Goal: Transaction & Acquisition: Download file/media

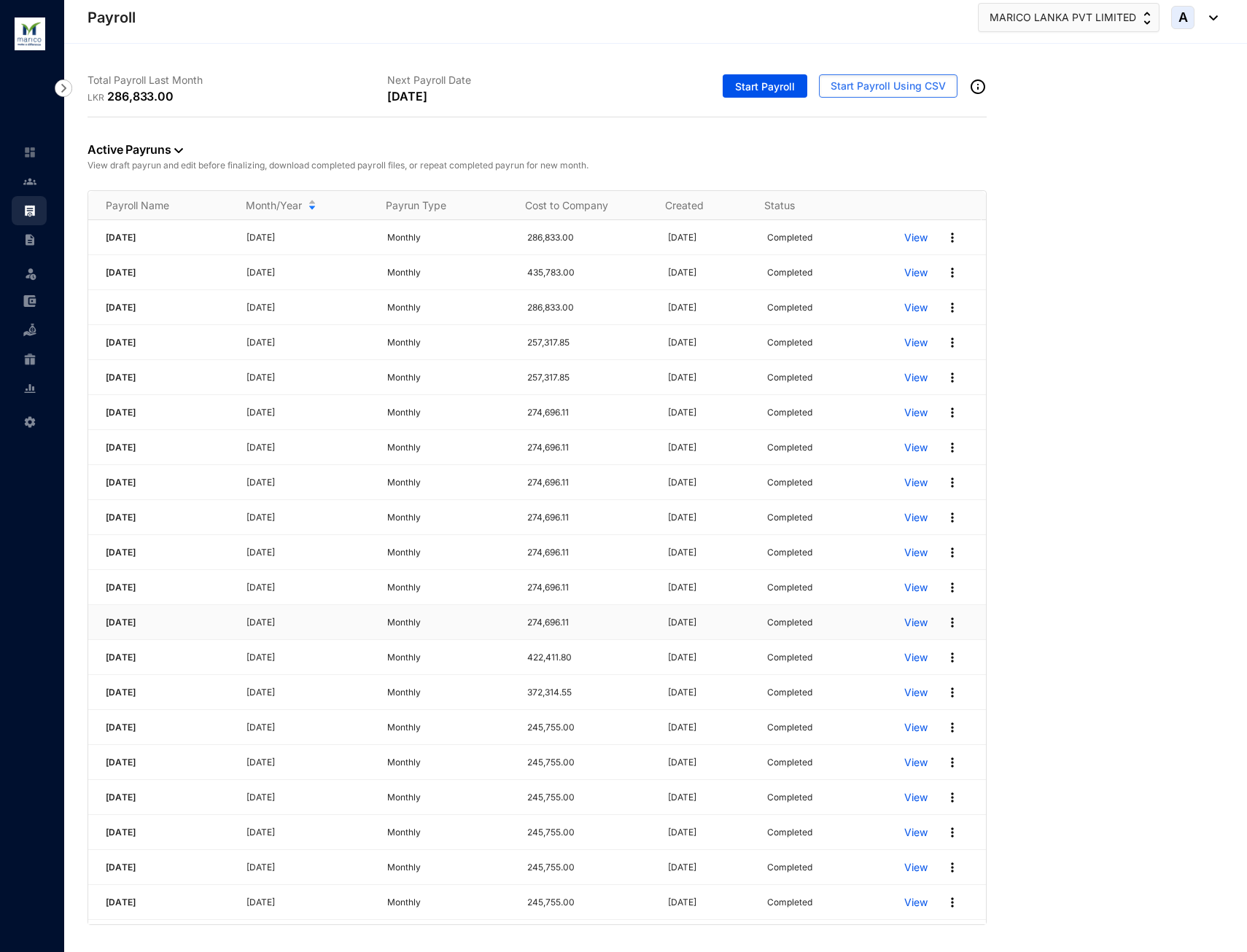
click at [910, 623] on p "View" at bounding box center [916, 622] width 23 height 14
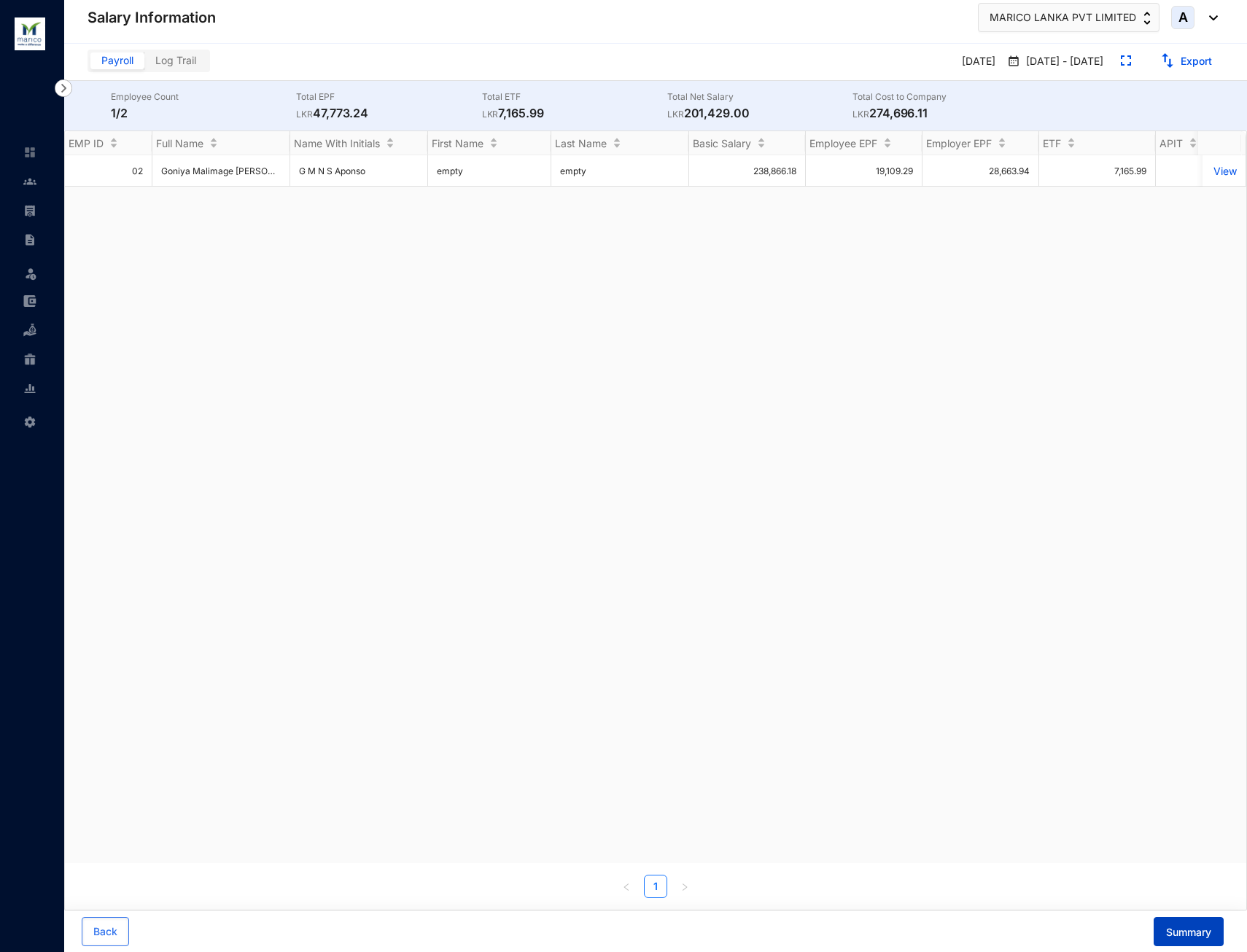
click at [1199, 936] on span "Summary" at bounding box center [1188, 932] width 46 height 14
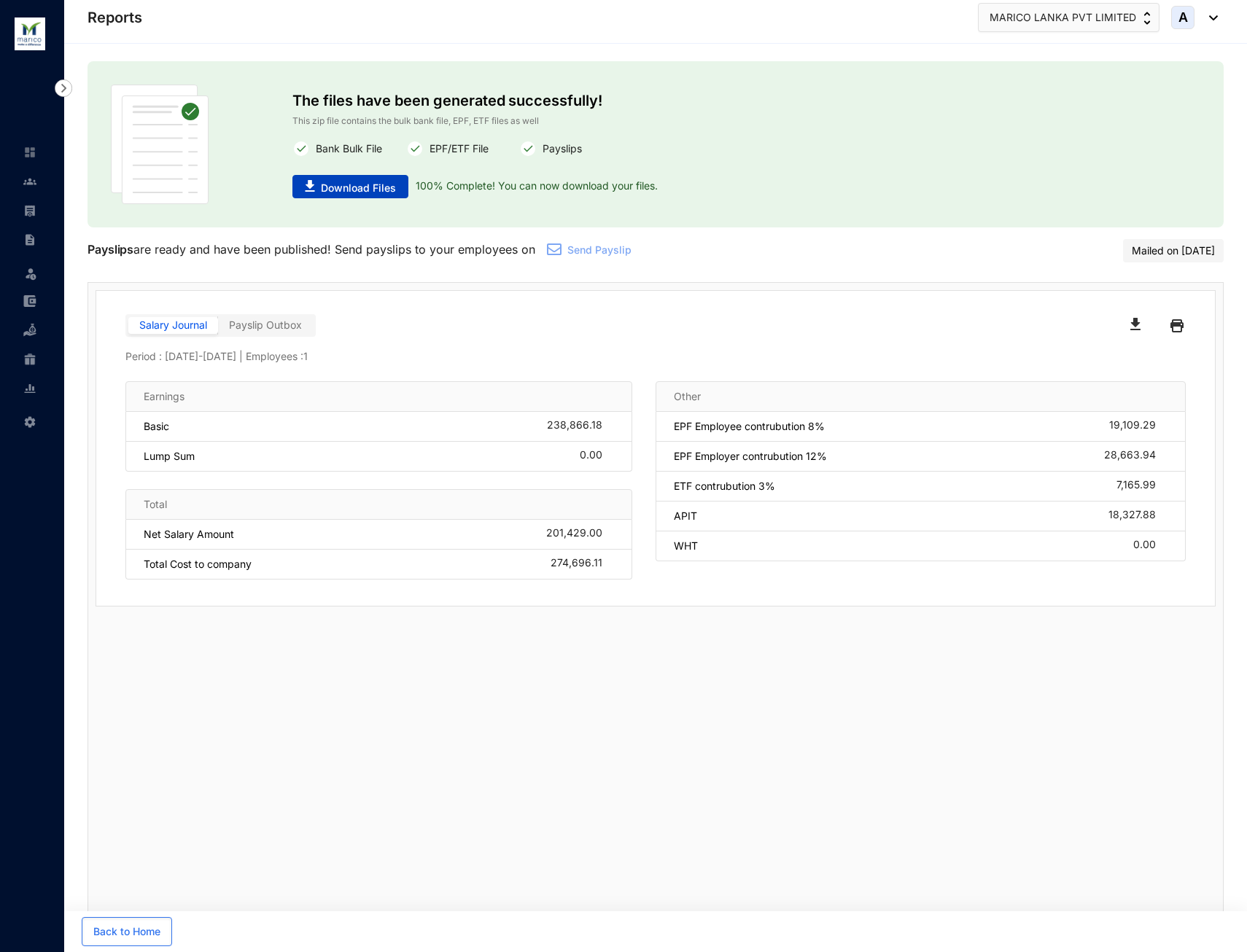
click at [322, 194] on span "Download Files" at bounding box center [358, 188] width 75 height 14
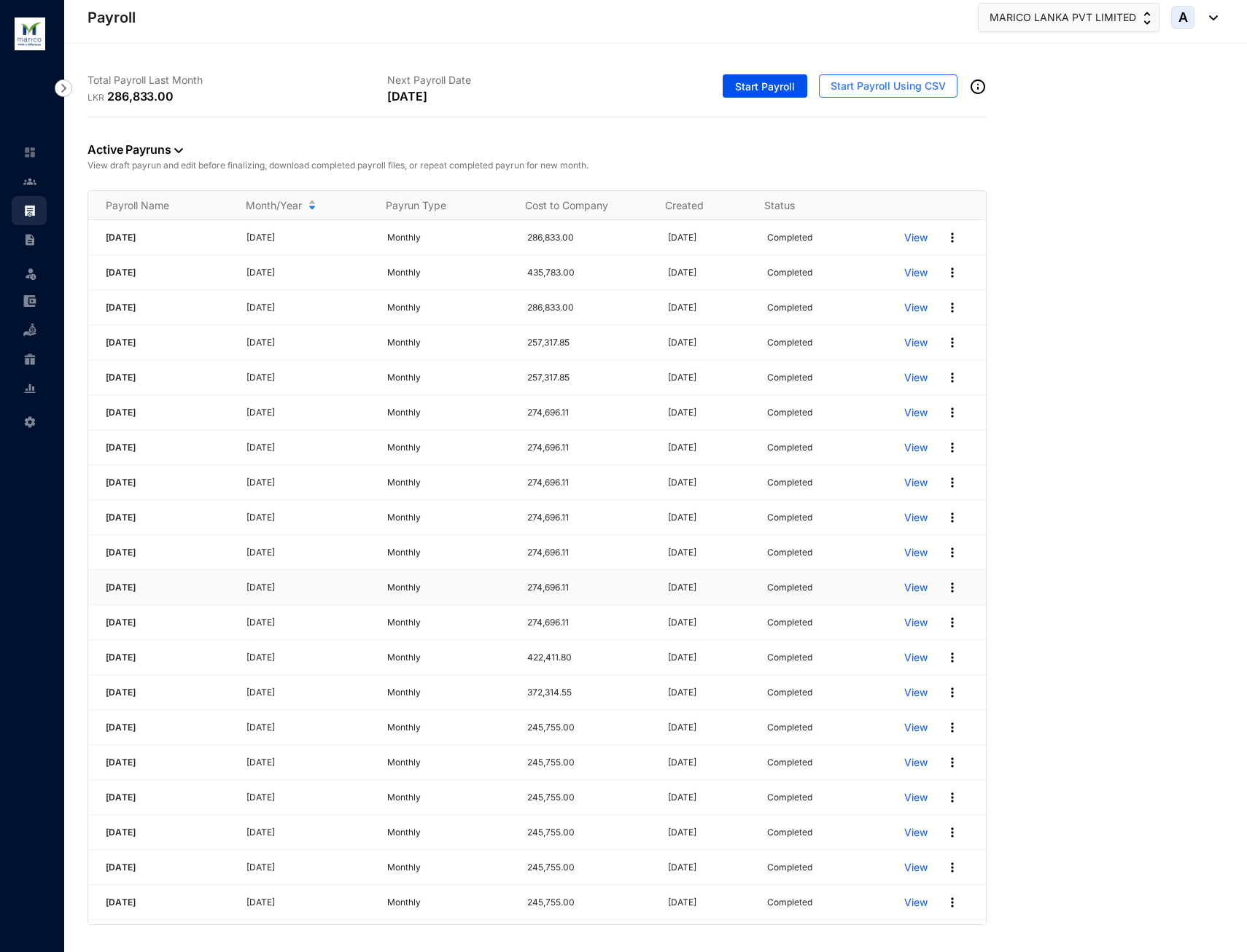
click at [933, 589] on div "View" at bounding box center [944, 588] width 81 height 23
click at [945, 589] on img at bounding box center [952, 588] width 14 height 14
click at [899, 646] on link "Download Zip File" at bounding box center [886, 650] width 103 height 25
click at [948, 623] on img at bounding box center [952, 622] width 14 height 14
click at [917, 682] on link "Download Zip File" at bounding box center [886, 685] width 103 height 25
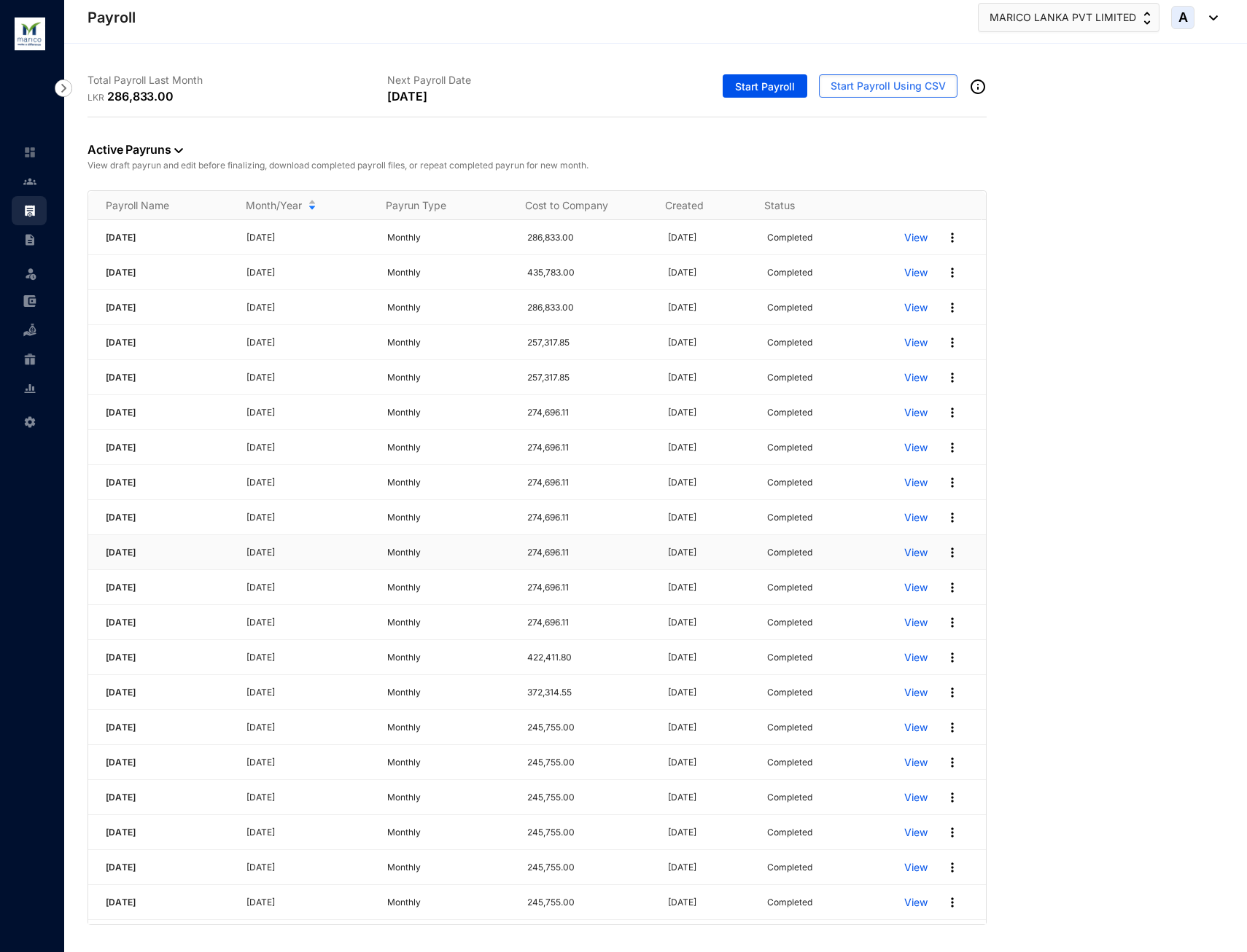
click at [945, 552] on img at bounding box center [952, 553] width 14 height 14
click at [911, 610] on link "Download Zip File" at bounding box center [886, 615] width 103 height 25
click at [945, 520] on img at bounding box center [952, 517] width 14 height 14
click at [908, 585] on link "Download Zip File" at bounding box center [886, 580] width 103 height 25
click at [945, 482] on img at bounding box center [952, 482] width 14 height 14
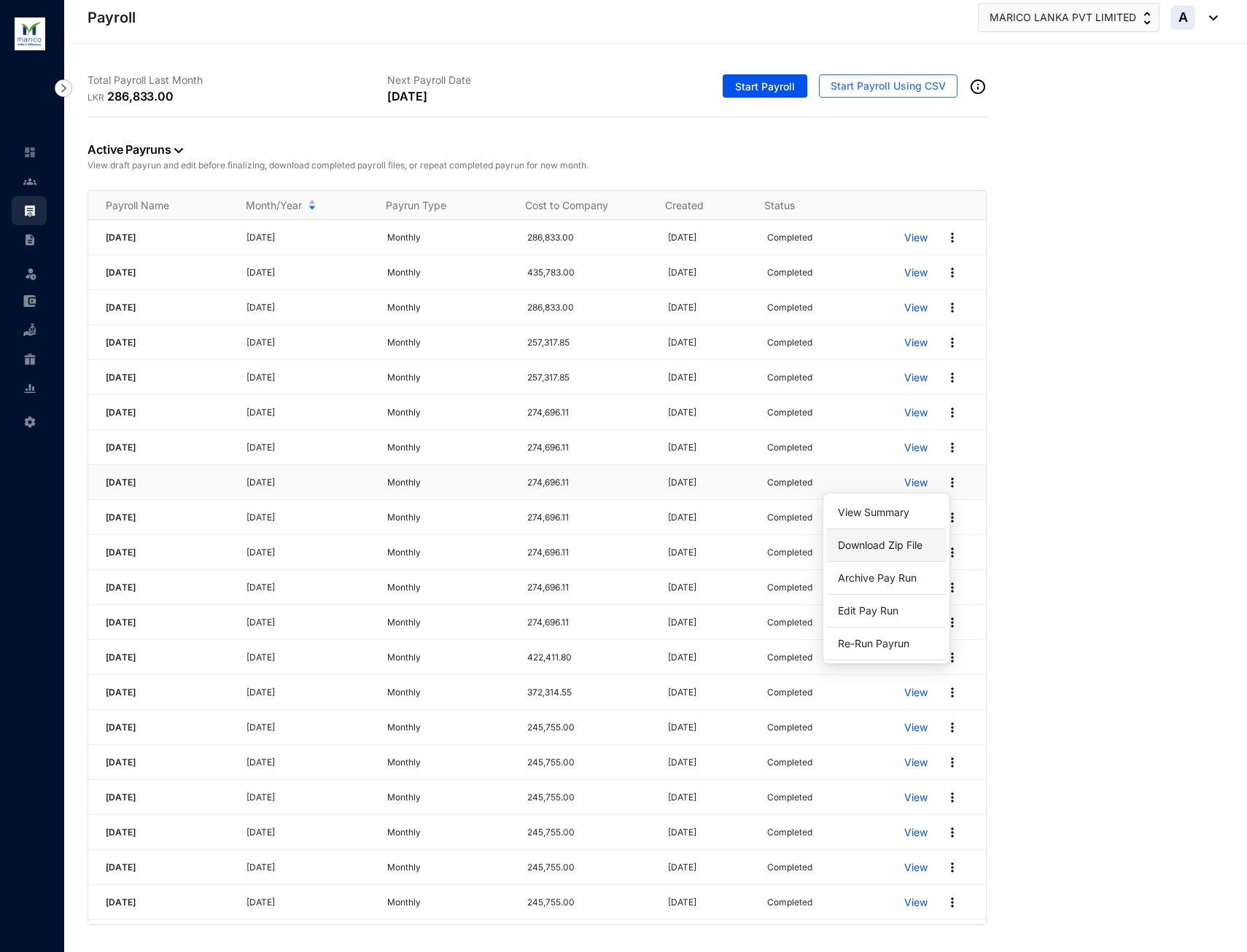
click at [917, 539] on link "Download Zip File" at bounding box center [886, 546] width 103 height 25
click at [945, 448] on img at bounding box center [952, 447] width 14 height 14
click at [912, 510] on link "Download Zip File" at bounding box center [886, 511] width 103 height 25
click at [1131, 538] on div "Active Payruns View draft payrun and edit before finalizing, download completed…" at bounding box center [656, 521] width 1136 height 807
click at [945, 411] on img at bounding box center [952, 413] width 14 height 14
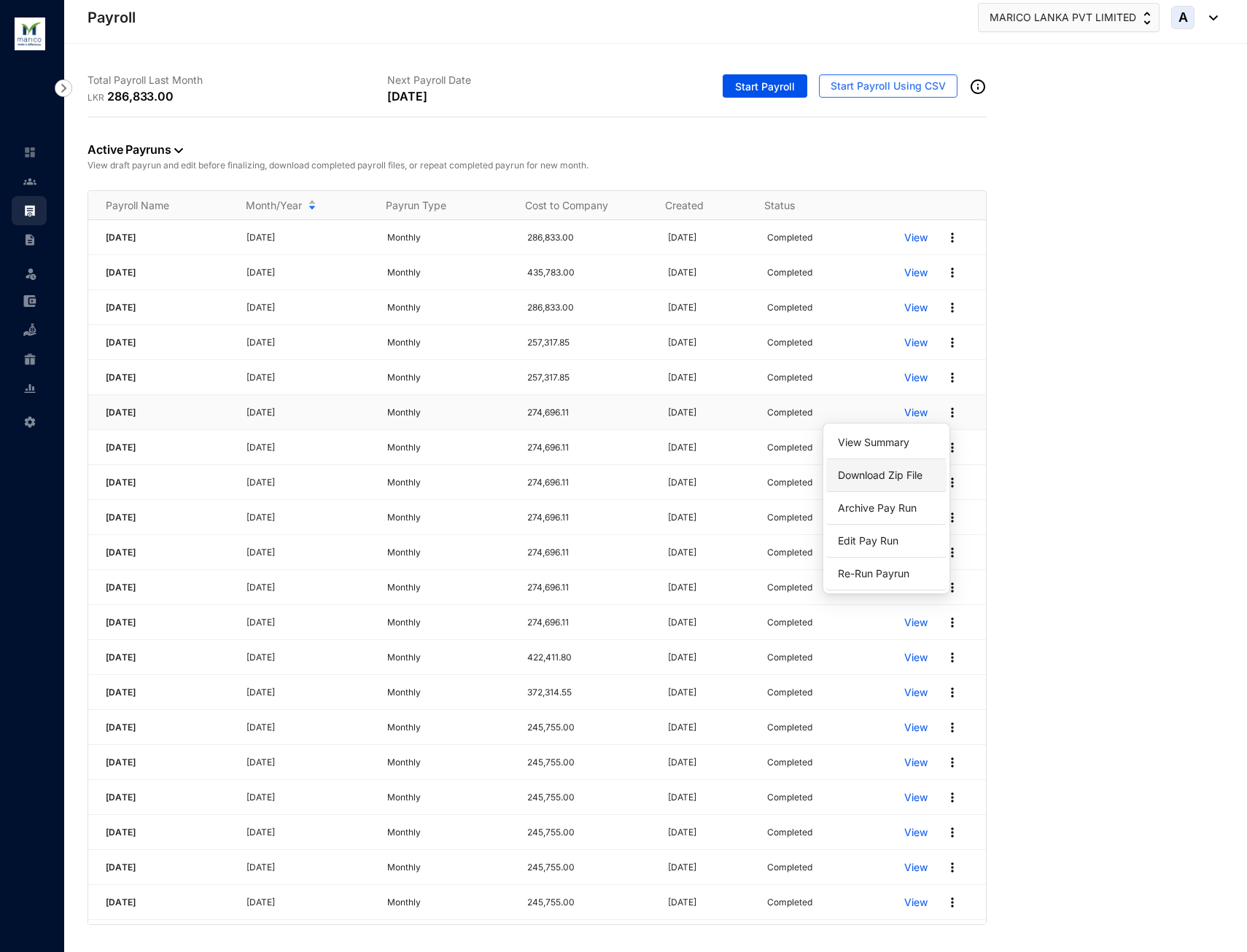
click at [915, 470] on link "Download Zip File" at bounding box center [886, 475] width 103 height 25
click at [1118, 601] on div "Active Payruns View draft payrun and edit before finalizing, download completed…" at bounding box center [656, 521] width 1136 height 807
click at [945, 375] on img at bounding box center [952, 378] width 14 height 14
click at [915, 434] on link "Download Zip File" at bounding box center [886, 440] width 103 height 25
click at [1209, 630] on div "Active Payruns View draft payrun and edit before finalizing, download completed…" at bounding box center [656, 521] width 1136 height 807
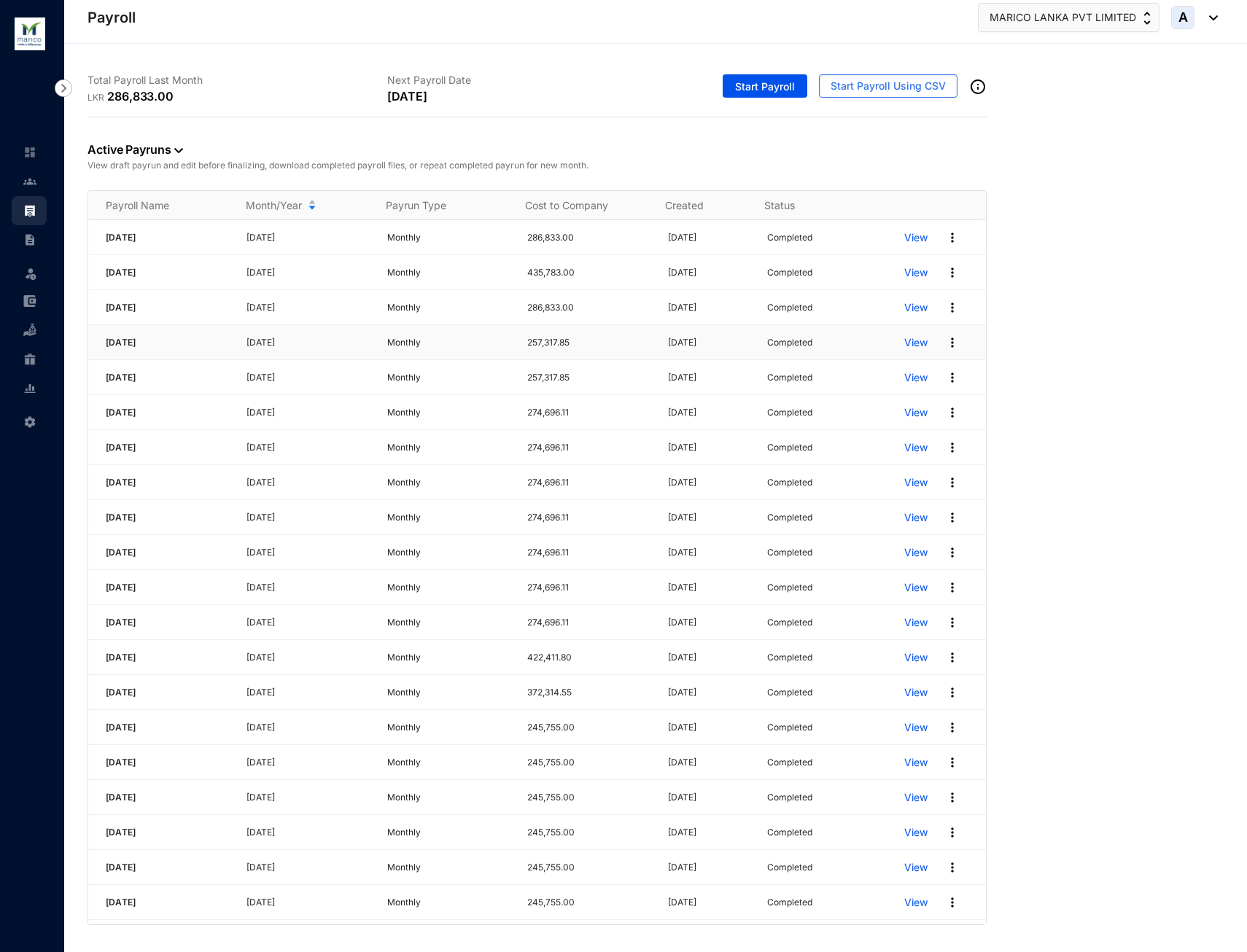
click at [945, 342] on img at bounding box center [952, 342] width 14 height 14
click at [914, 402] on link "Download Zip File" at bounding box center [886, 405] width 103 height 25
click at [1098, 651] on div "Active Payruns View draft payrun and edit before finalizing, download completed…" at bounding box center [656, 521] width 1136 height 807
click at [945, 308] on img at bounding box center [952, 307] width 14 height 14
click at [921, 372] on link "Download Zip File" at bounding box center [886, 371] width 103 height 25
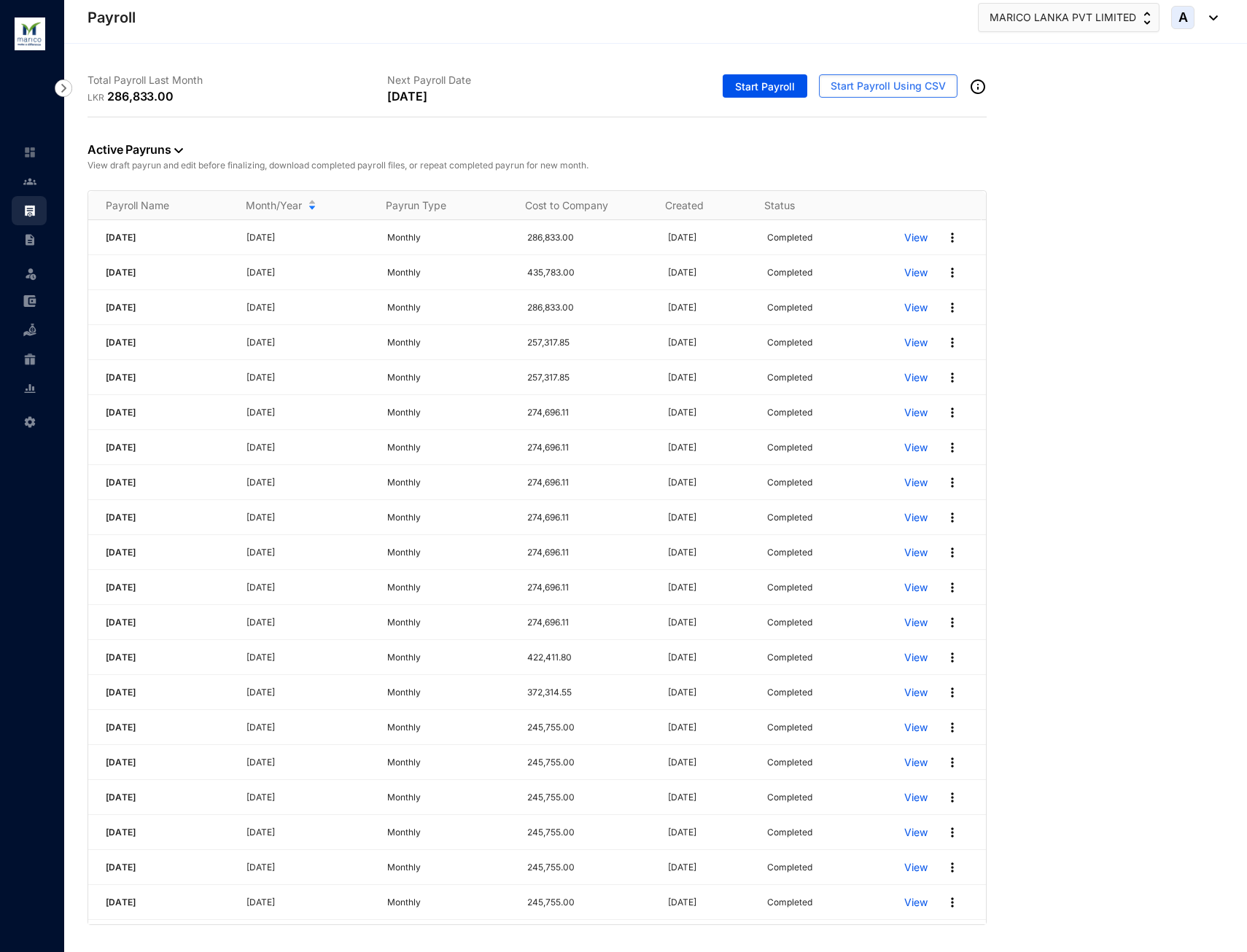
click at [1137, 647] on div "Active Payruns View draft payrun and edit before finalizing, download completed…" at bounding box center [656, 521] width 1136 height 807
click at [945, 271] on img at bounding box center [952, 272] width 14 height 14
click at [908, 332] on link "Download Zip File" at bounding box center [886, 336] width 103 height 25
click at [1103, 615] on div "Active Payruns View draft payrun and edit before finalizing, download completed…" at bounding box center [656, 521] width 1136 height 807
click at [945, 240] on img at bounding box center [952, 238] width 14 height 14
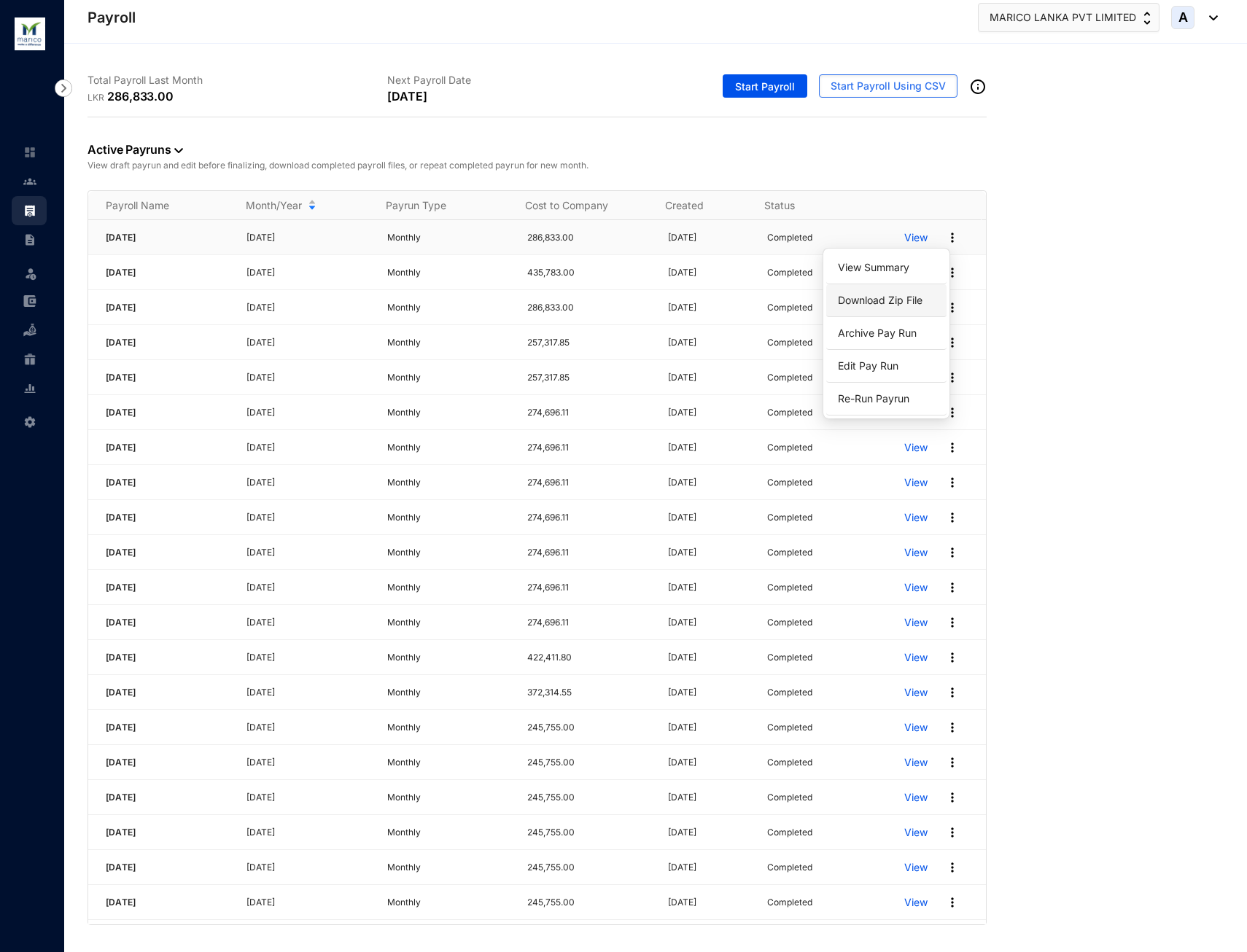
click at [911, 296] on link "Download Zip File" at bounding box center [886, 300] width 103 height 25
